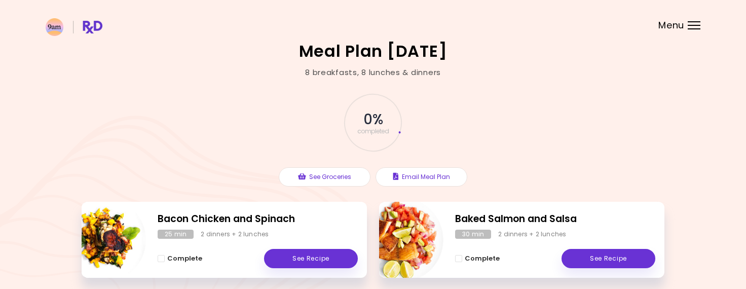
click at [46, 37] on header at bounding box center [373, 20] width 746 height 41
click at [50, 34] on img at bounding box center [74, 27] width 57 height 18
click at [91, 33] on img at bounding box center [74, 27] width 57 height 18
click at [94, 29] on img at bounding box center [74, 27] width 57 height 18
click at [698, 29] on header at bounding box center [373, 20] width 746 height 41
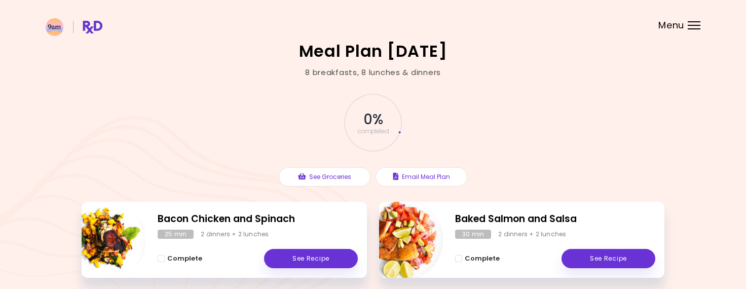
click at [688, 25] on div "Menu" at bounding box center [693, 25] width 13 height 8
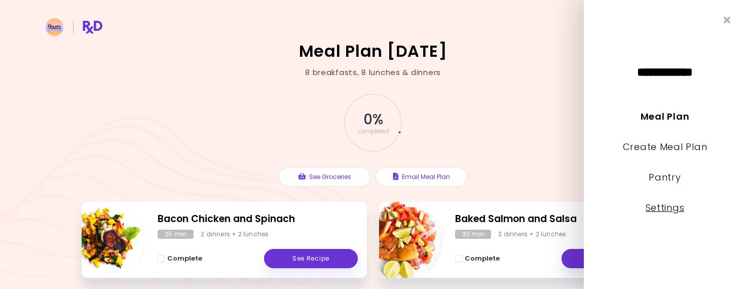
click at [660, 207] on link "Settings" at bounding box center [664, 207] width 39 height 13
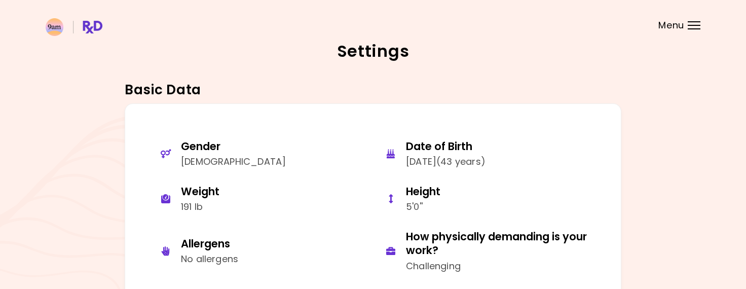
click at [40, 21] on header at bounding box center [373, 20] width 746 height 41
click at [43, 22] on header at bounding box center [373, 20] width 746 height 41
click at [54, 25] on img at bounding box center [74, 27] width 57 height 18
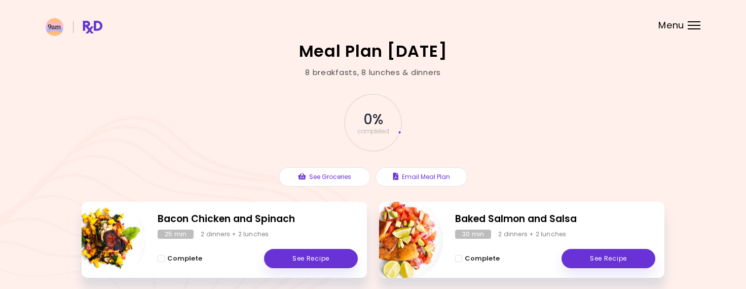
click at [101, 25] on img at bounding box center [74, 27] width 57 height 18
